Goal: Check status: Check status

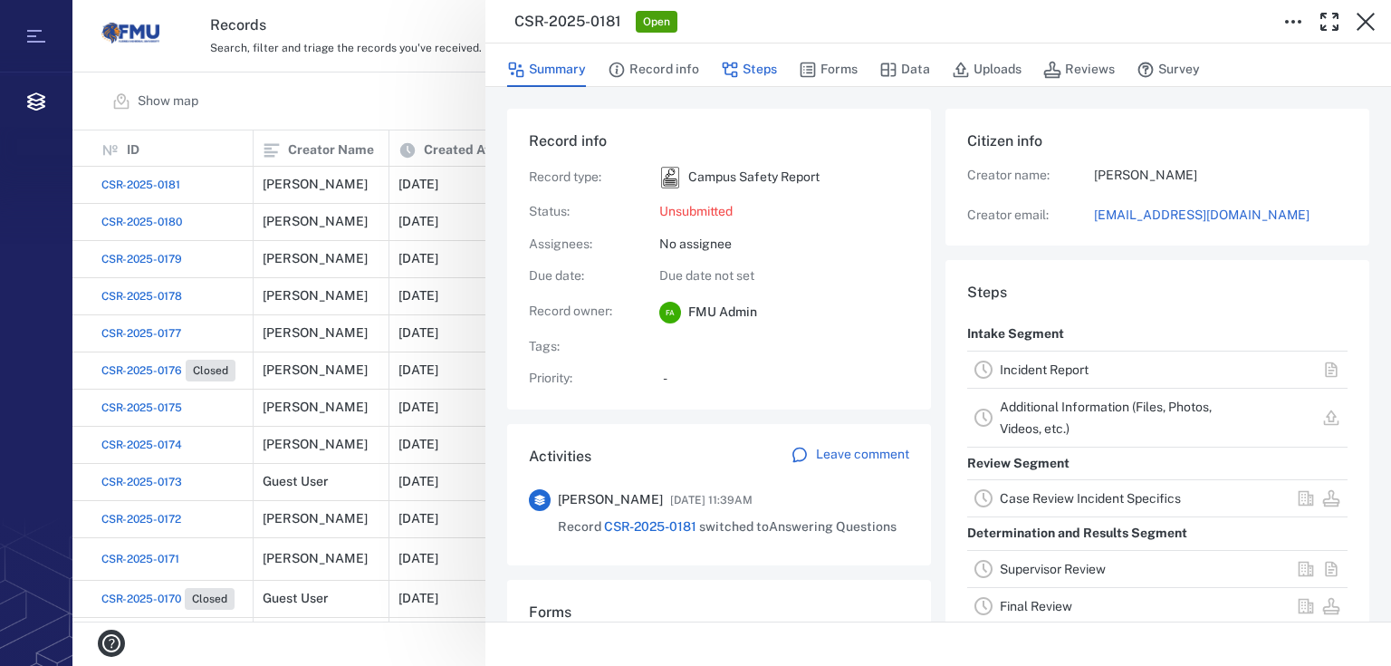
click at [748, 69] on button "Steps" at bounding box center [749, 70] width 56 height 34
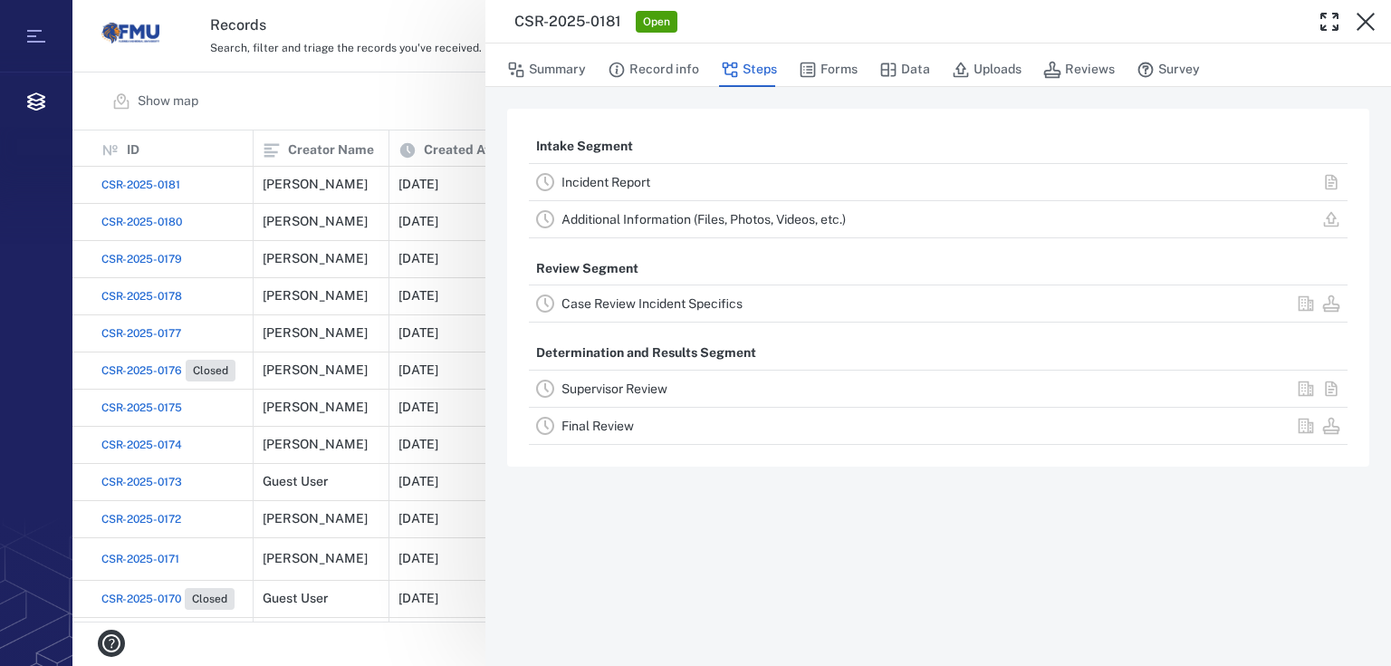
click at [656, 304] on link "Case Review Incident Specifics" at bounding box center [652, 303] width 181 height 14
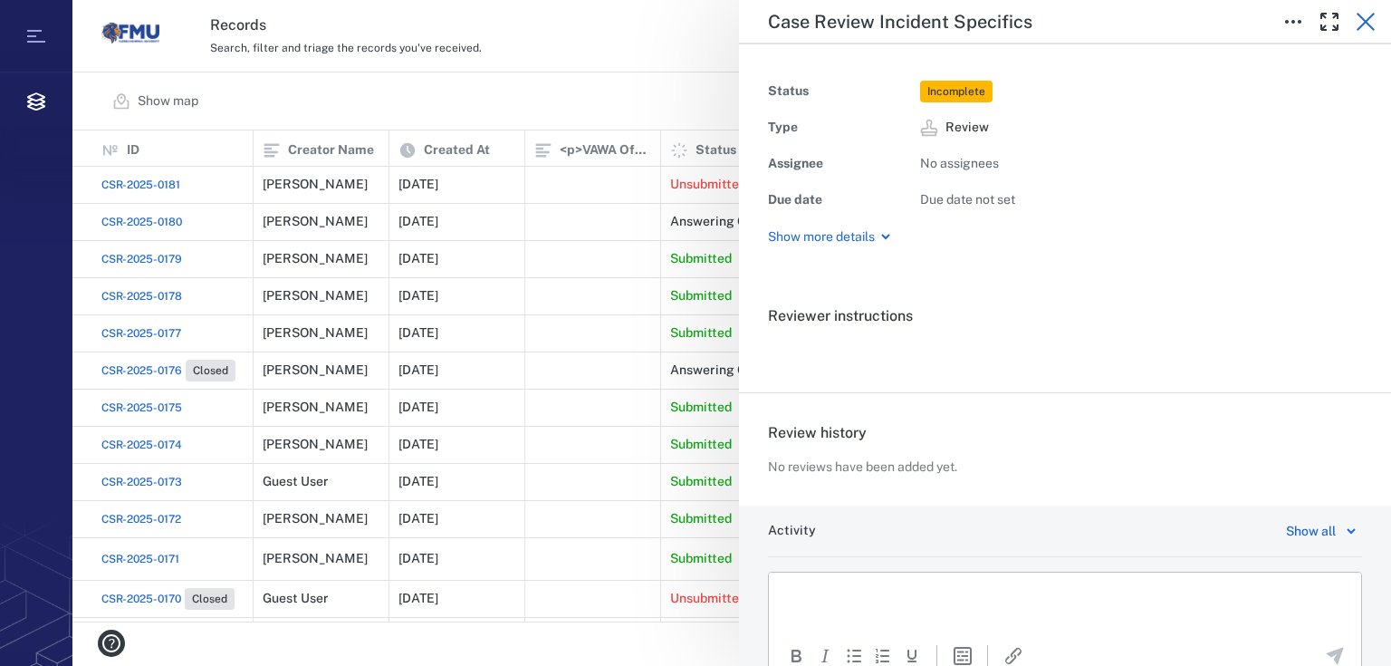
click at [1374, 25] on icon "button" at bounding box center [1366, 22] width 22 height 22
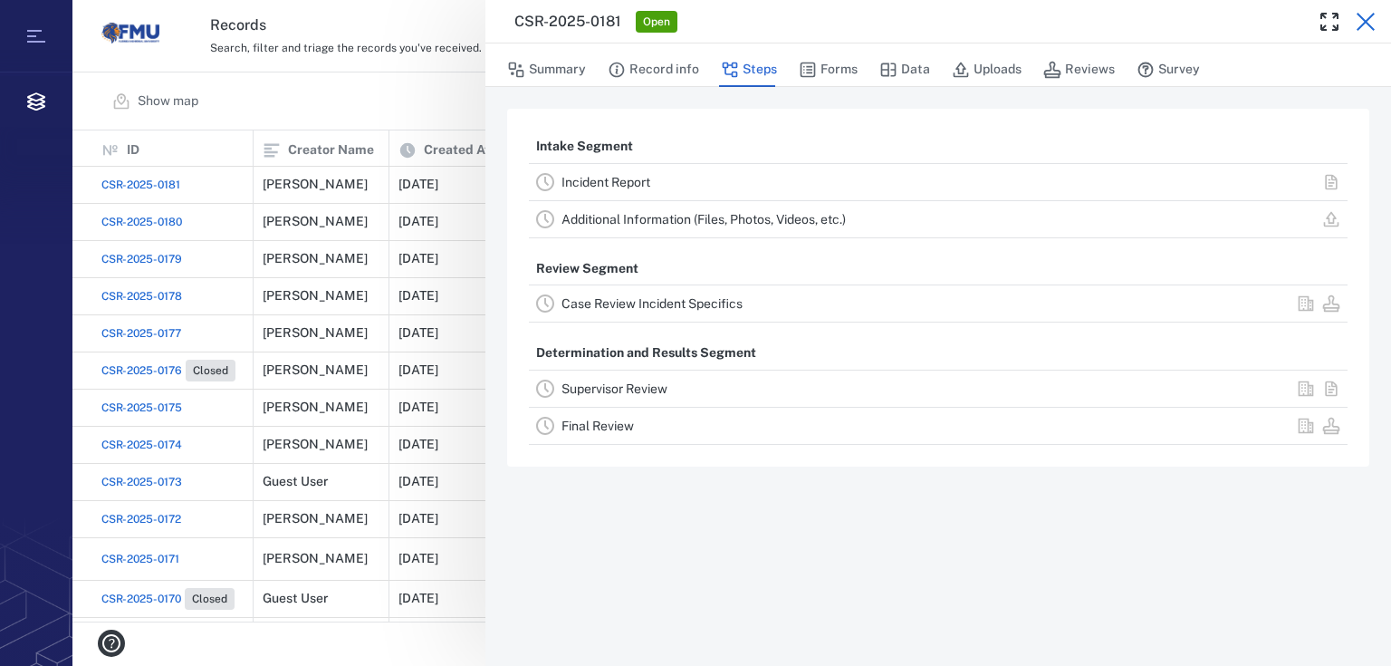
click at [1366, 18] on icon "button" at bounding box center [1366, 22] width 22 height 22
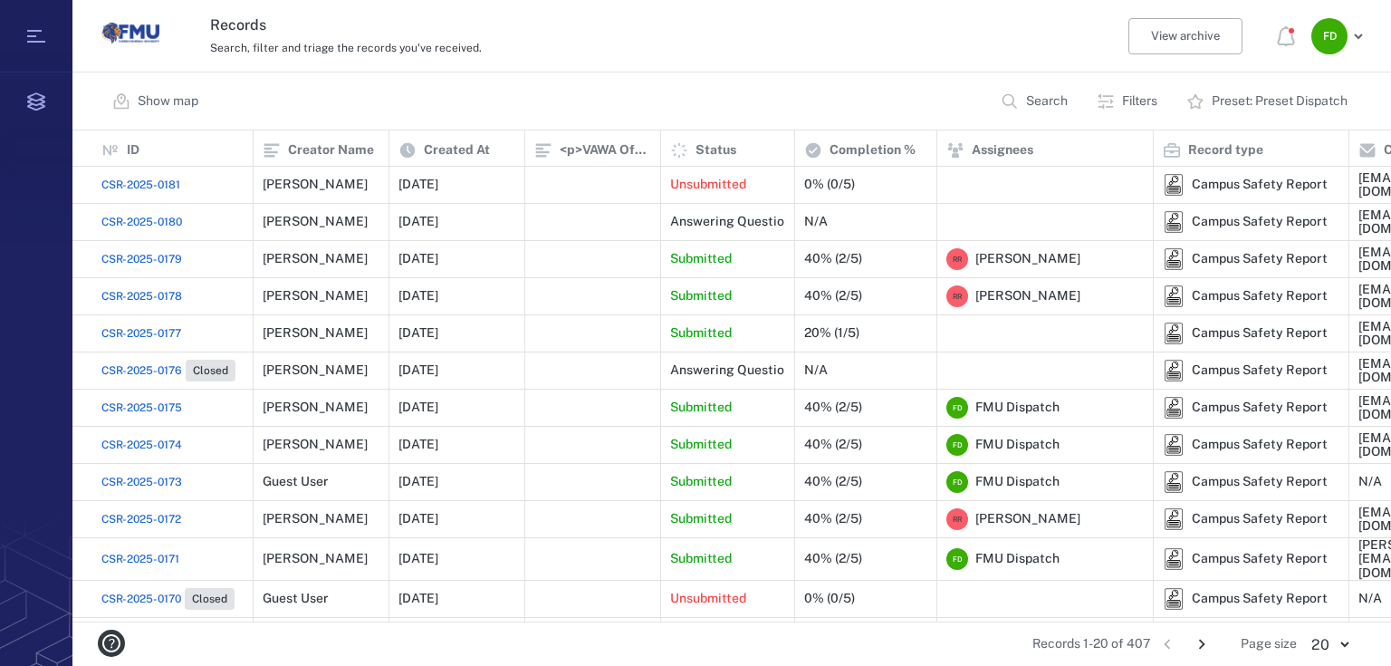
click at [157, 188] on span "CSR-2025-0181" at bounding box center [140, 185] width 79 height 16
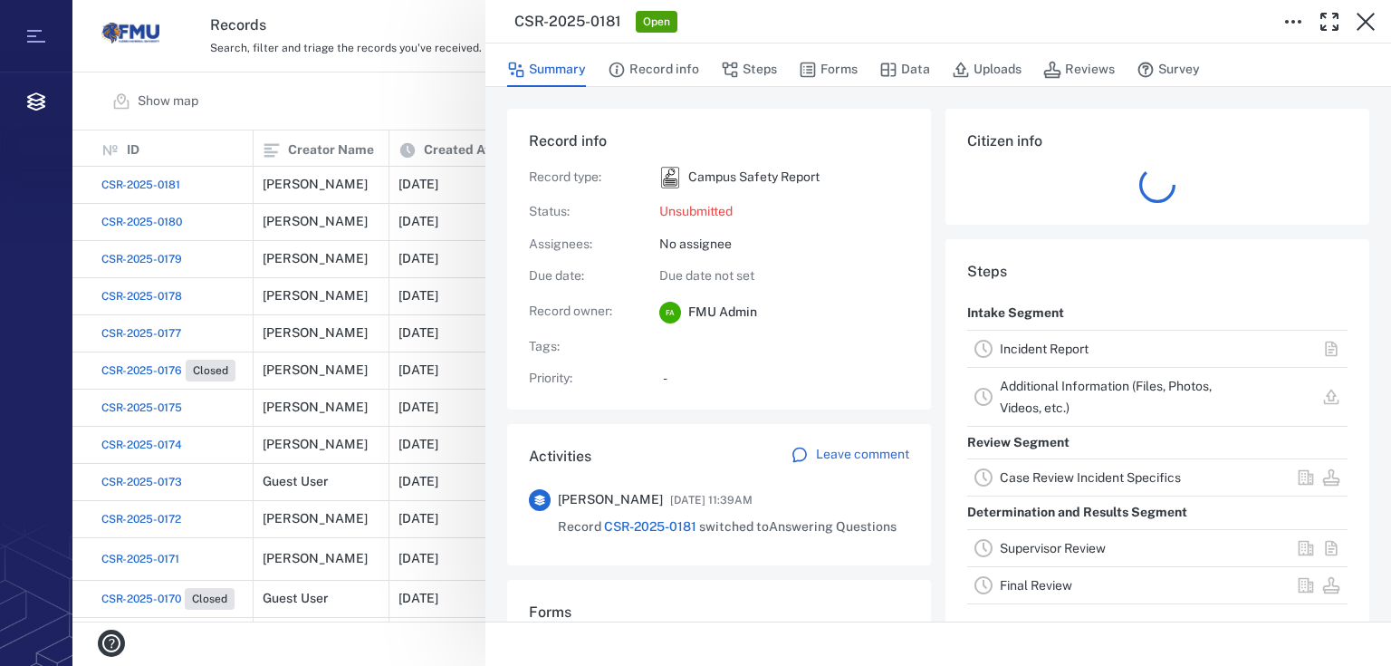
click at [1015, 471] on link "Case Review Incident Specifics" at bounding box center [1090, 477] width 181 height 14
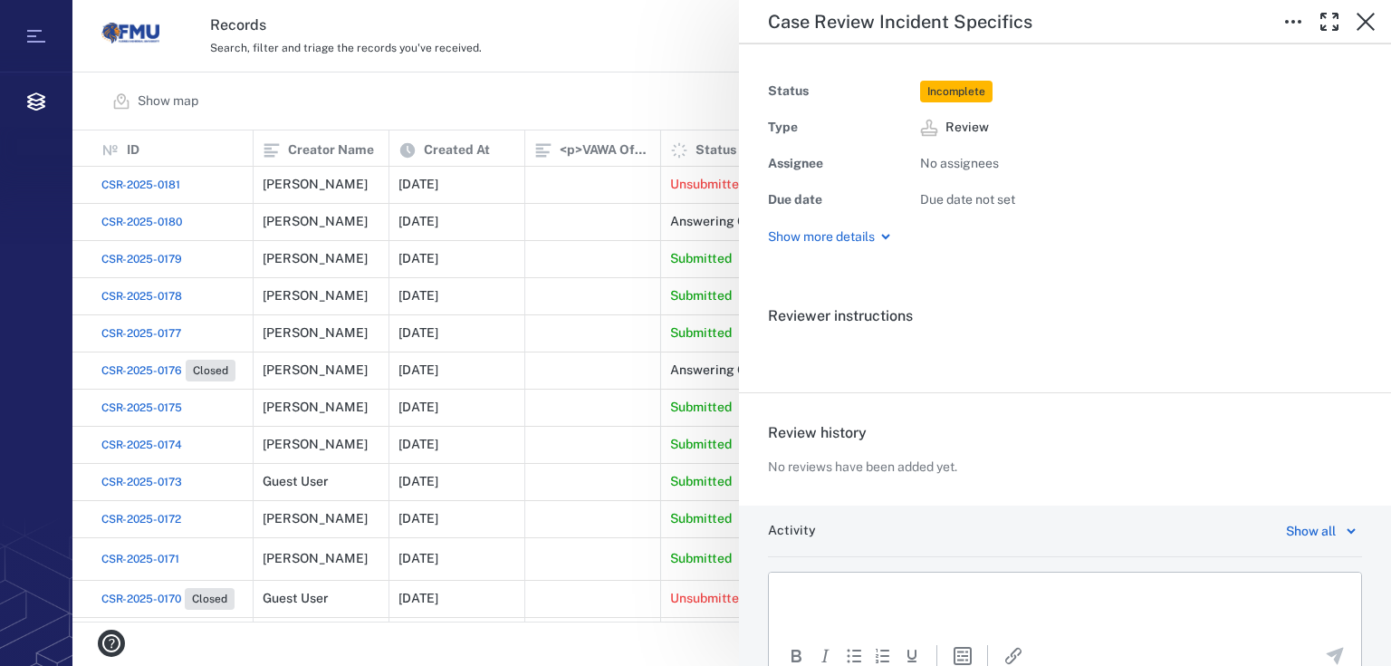
click at [957, 167] on span "No assignees" at bounding box center [959, 163] width 79 height 14
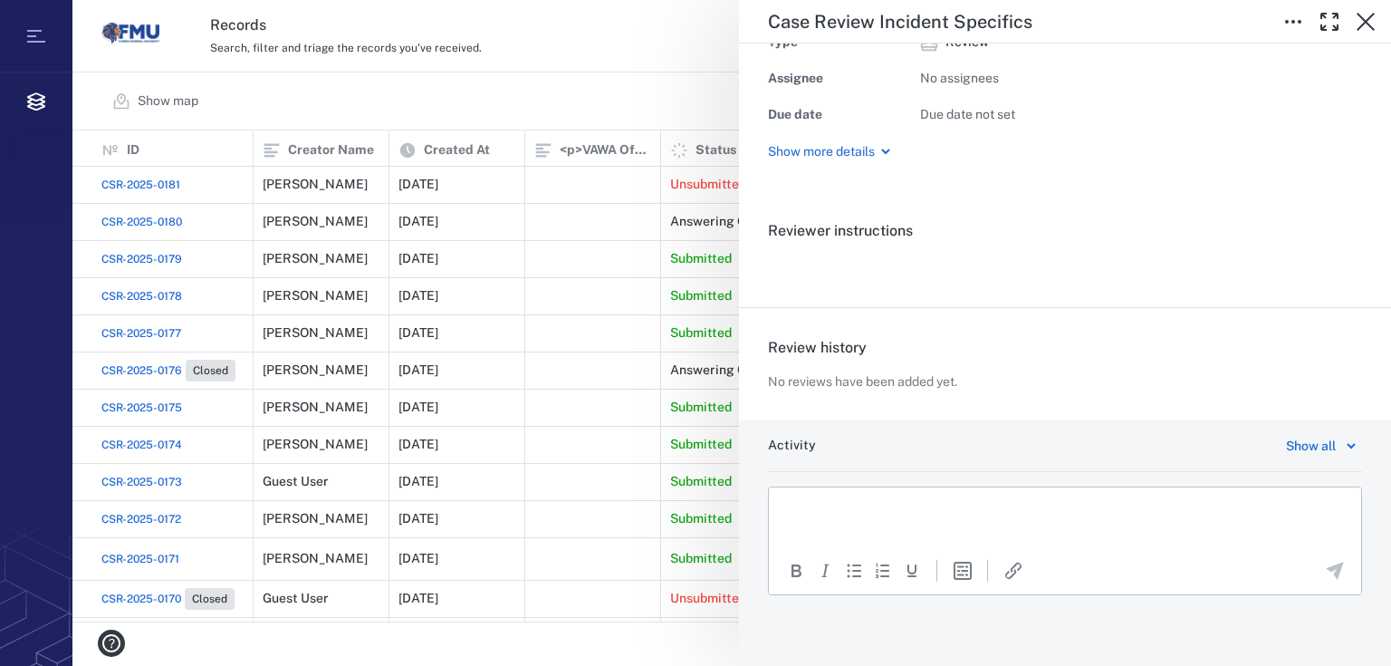
scroll to position [86, 0]
click at [822, 496] on html at bounding box center [1065, 508] width 592 height 45
click at [1366, 23] on icon "button" at bounding box center [1366, 22] width 22 height 22
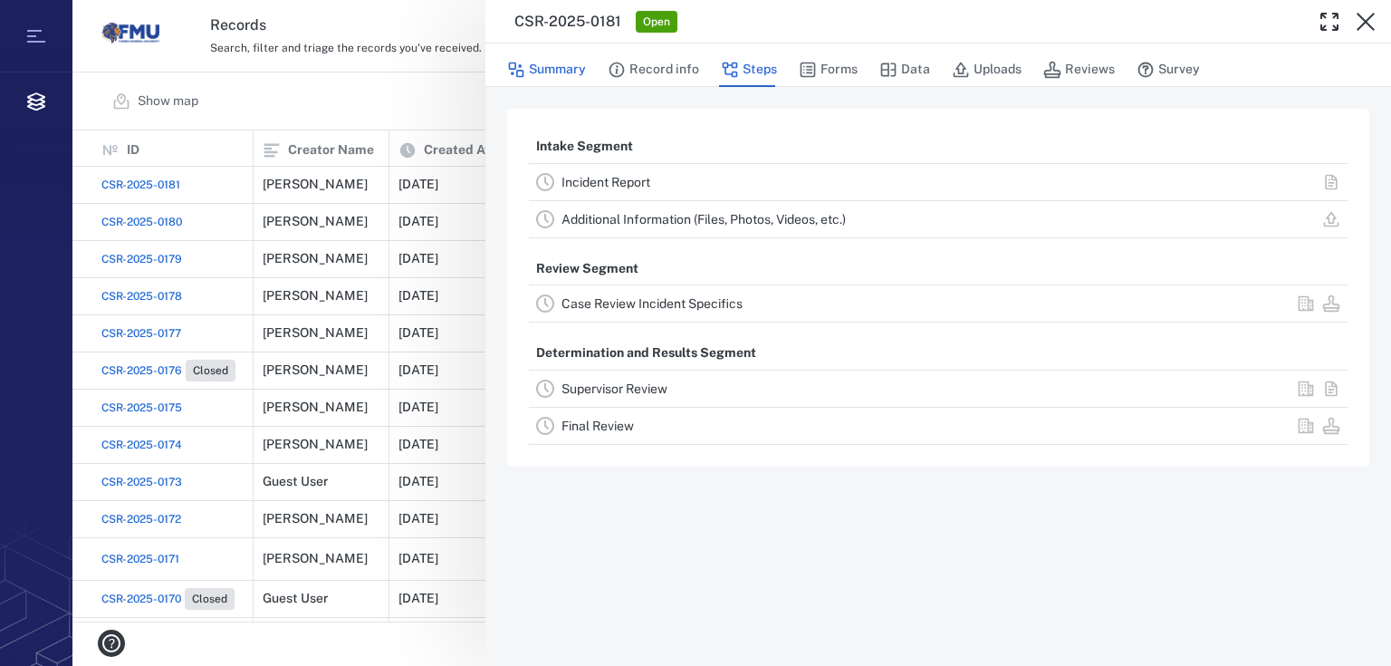
click at [566, 72] on button "Summary" at bounding box center [546, 70] width 79 height 34
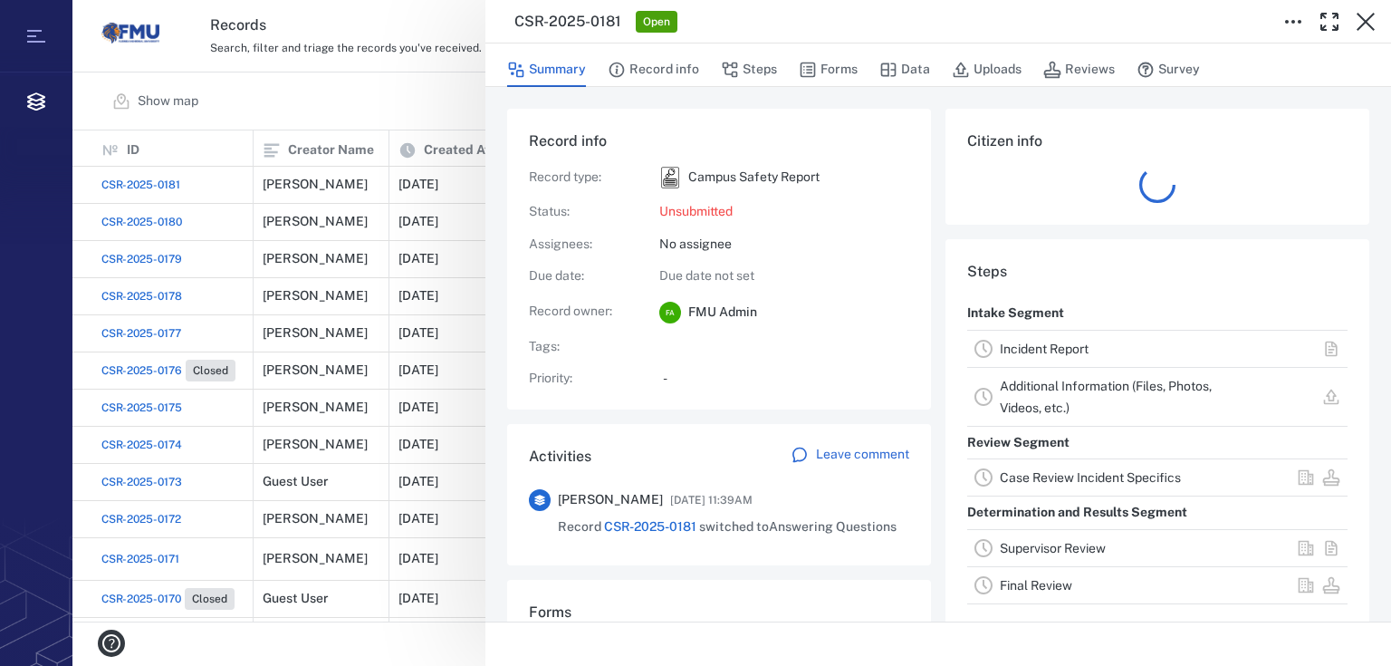
click at [1008, 478] on link "Case Review Incident Specifics" at bounding box center [1090, 477] width 181 height 14
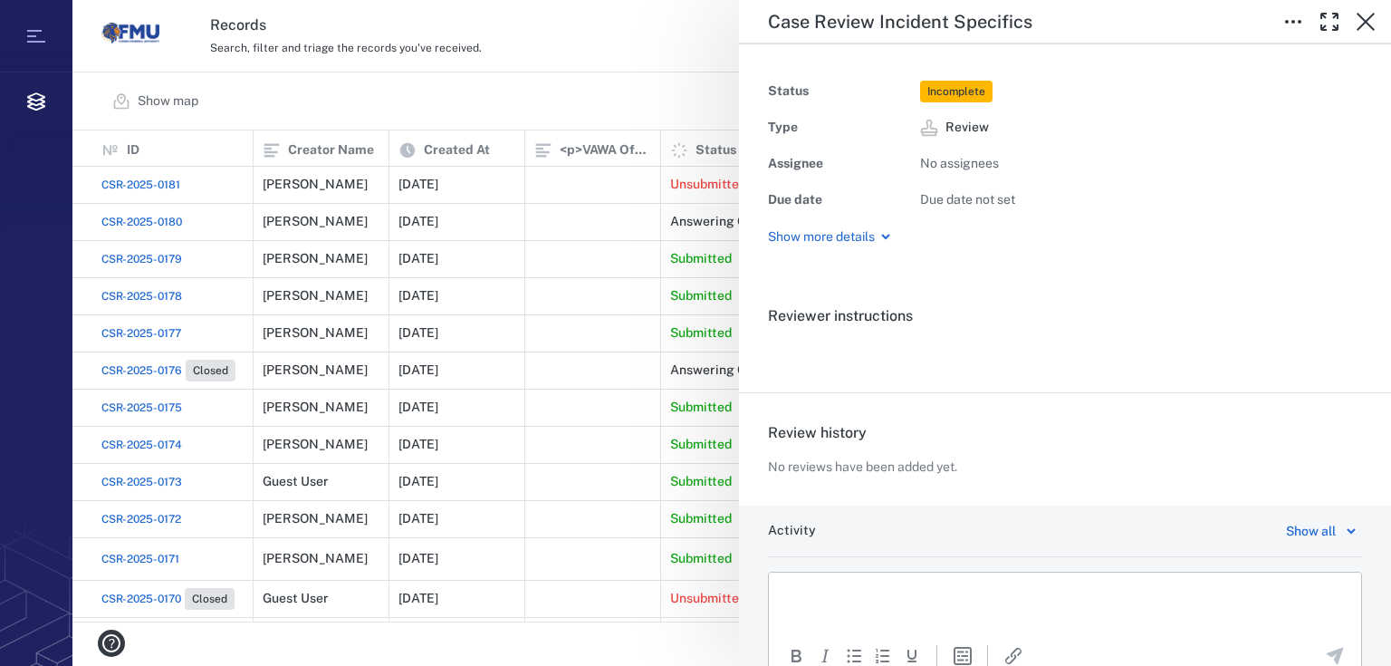
click at [971, 162] on span "No assignees" at bounding box center [959, 163] width 79 height 14
click at [1362, 22] on icon "button" at bounding box center [1366, 22] width 22 height 22
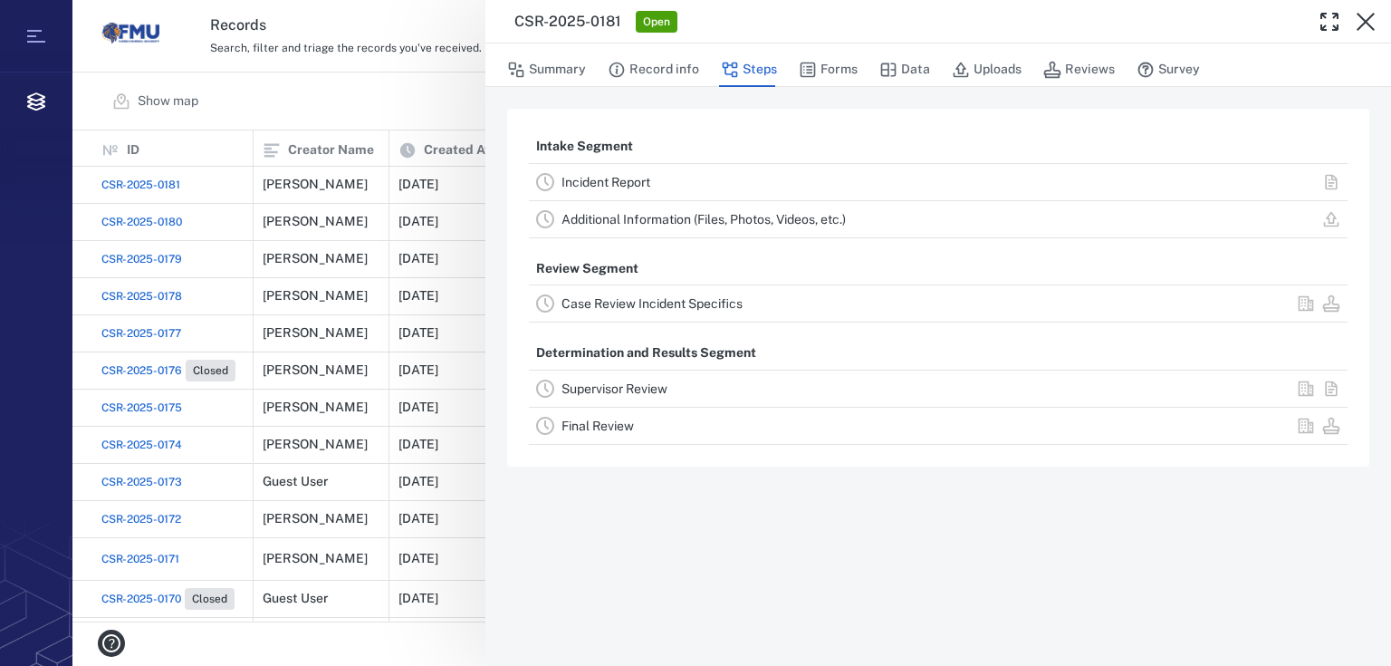
drag, startPoint x: 1365, startPoint y: 15, endPoint x: 1246, endPoint y: 91, distance: 140.5
click at [1365, 15] on icon "button" at bounding box center [1366, 22] width 22 height 22
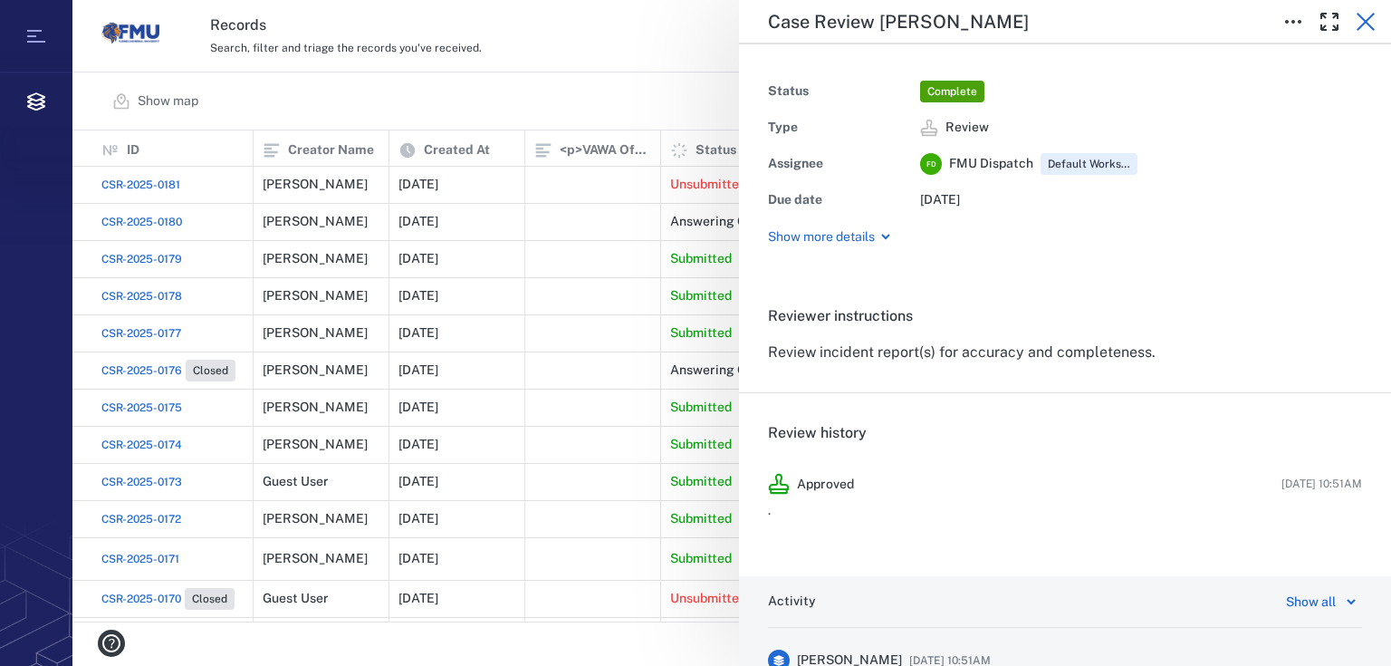
click at [1362, 22] on icon "button" at bounding box center [1366, 22] width 22 height 22
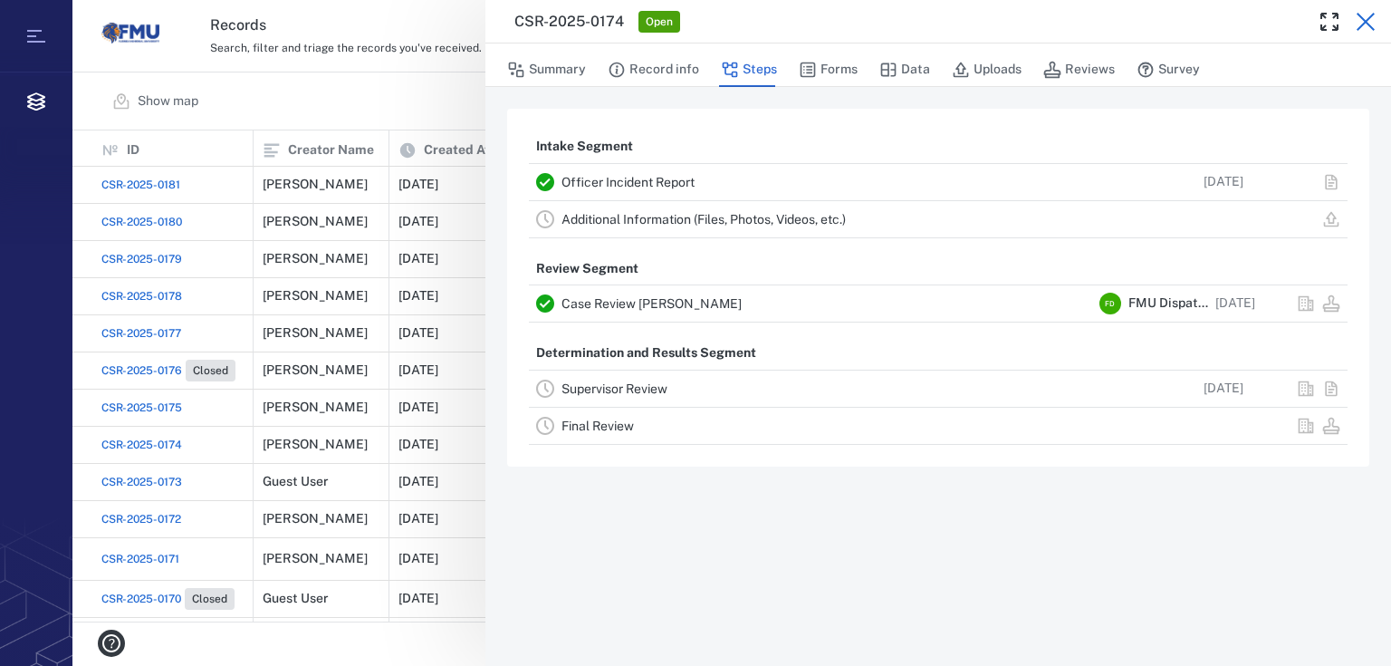
click at [1373, 29] on icon "button" at bounding box center [1366, 22] width 18 height 18
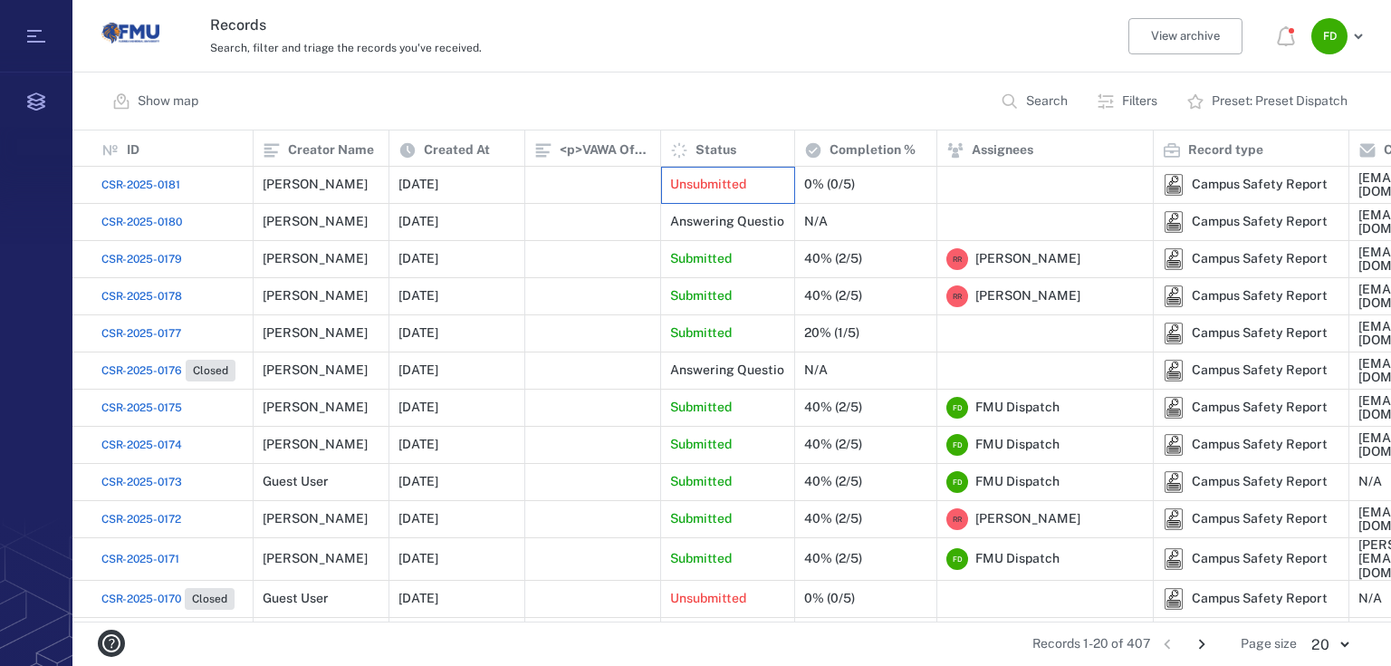
click at [755, 182] on div "Unsubmitted" at bounding box center [727, 185] width 115 height 36
